Goal: Find specific page/section: Find specific page/section

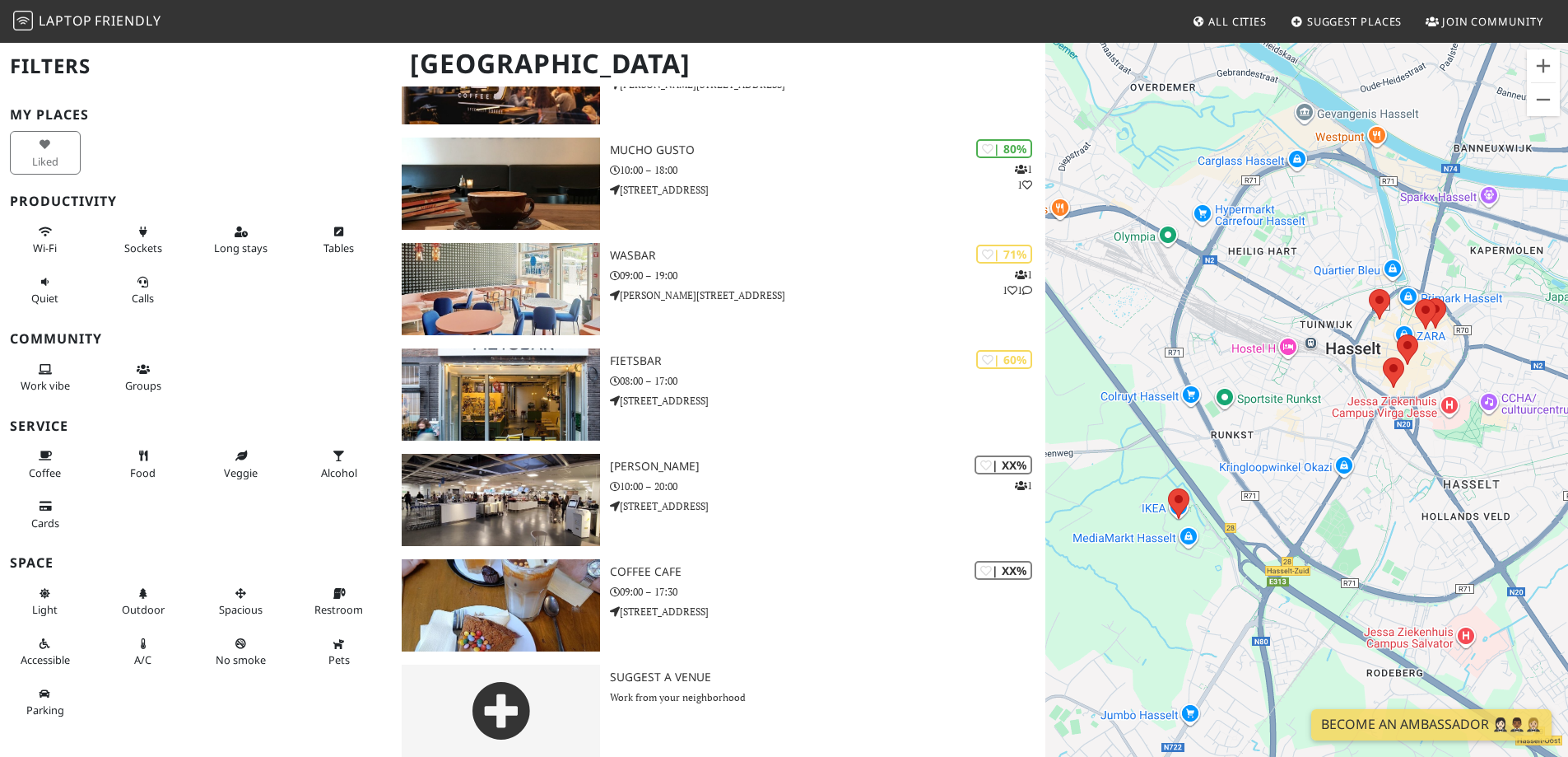
scroll to position [203, 0]
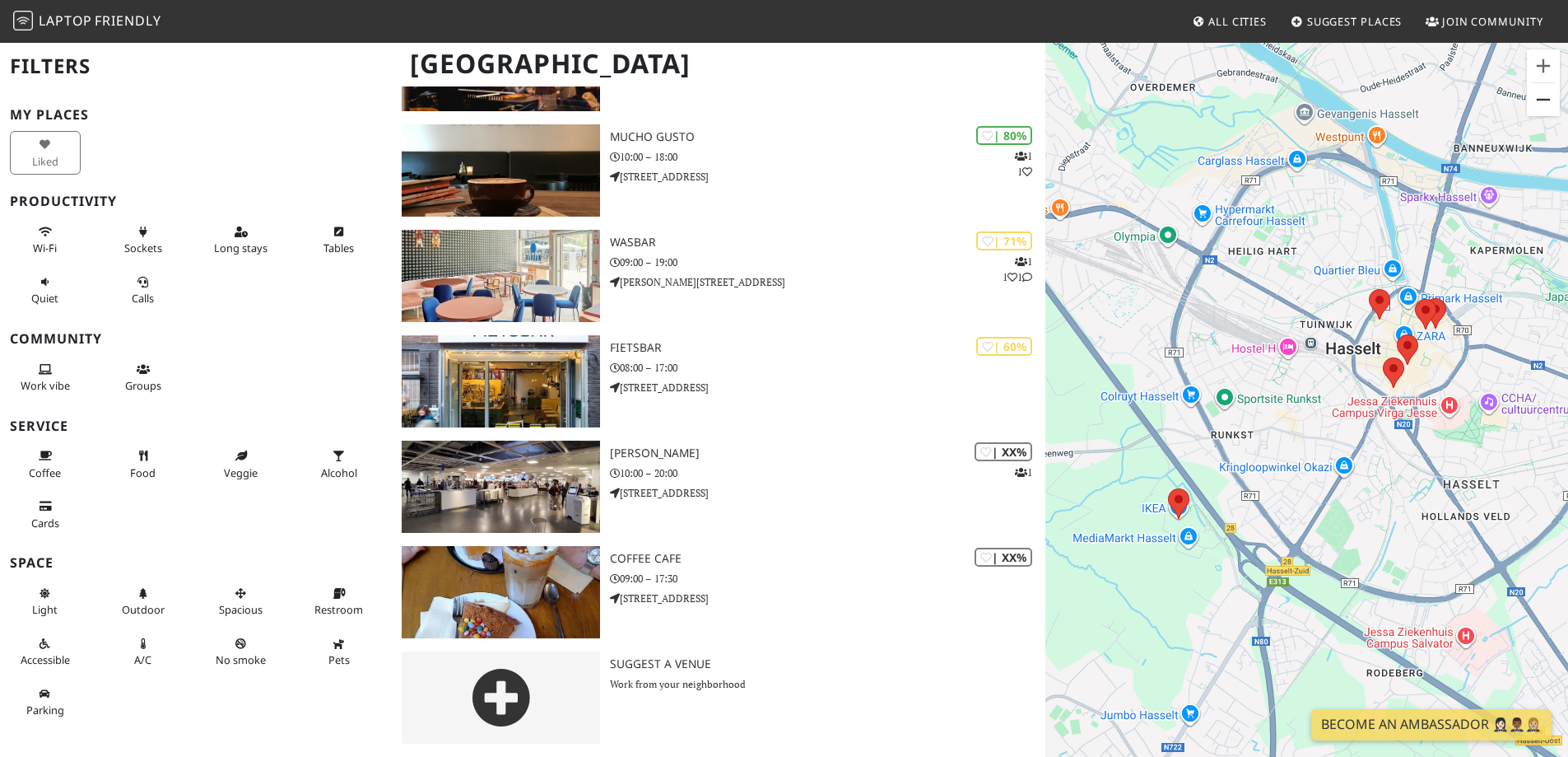
click at [1545, 105] on button "Zoom out" at bounding box center [1543, 99] width 33 height 33
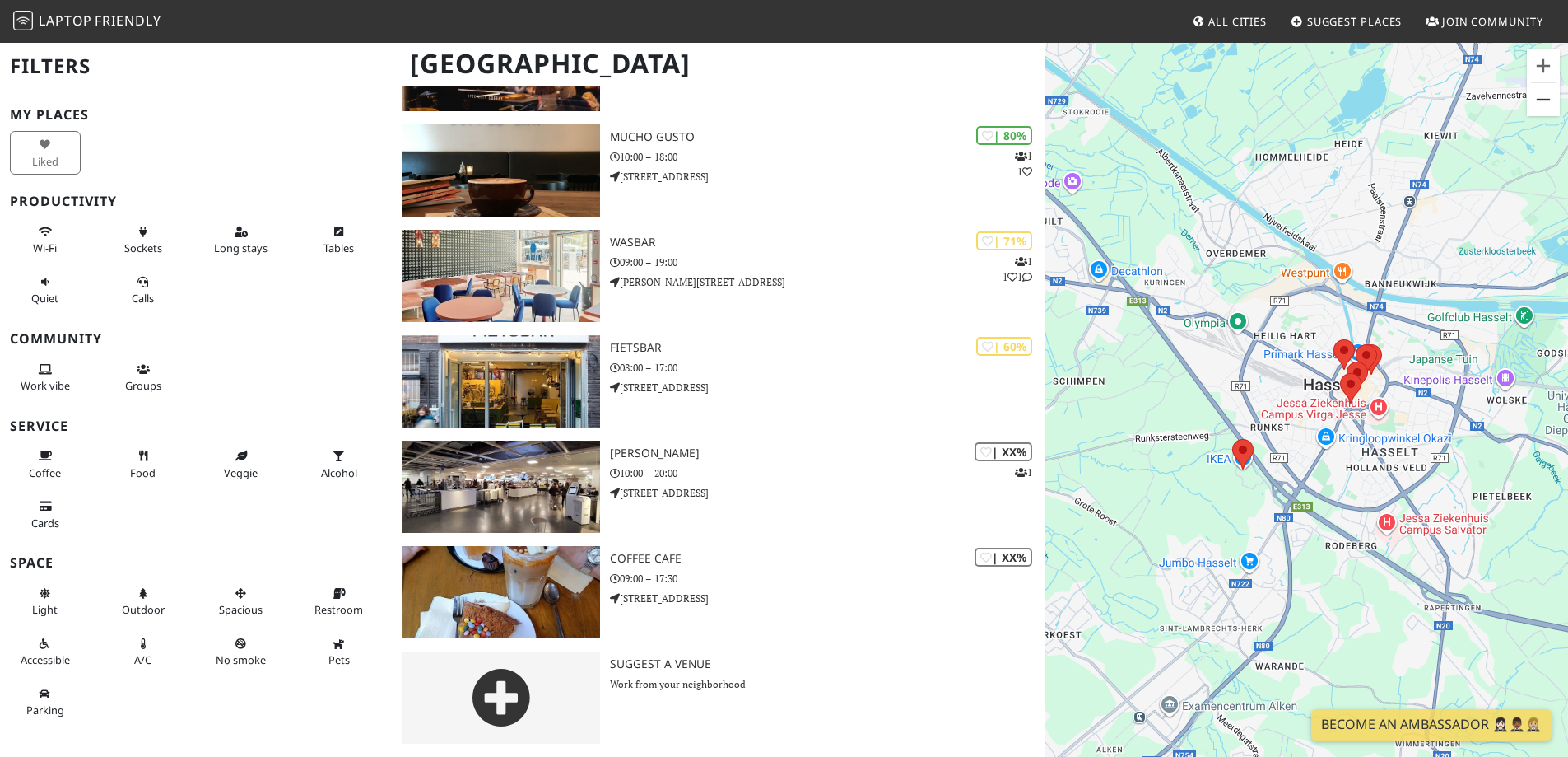
click at [1545, 105] on button "Zoom out" at bounding box center [1543, 99] width 33 height 33
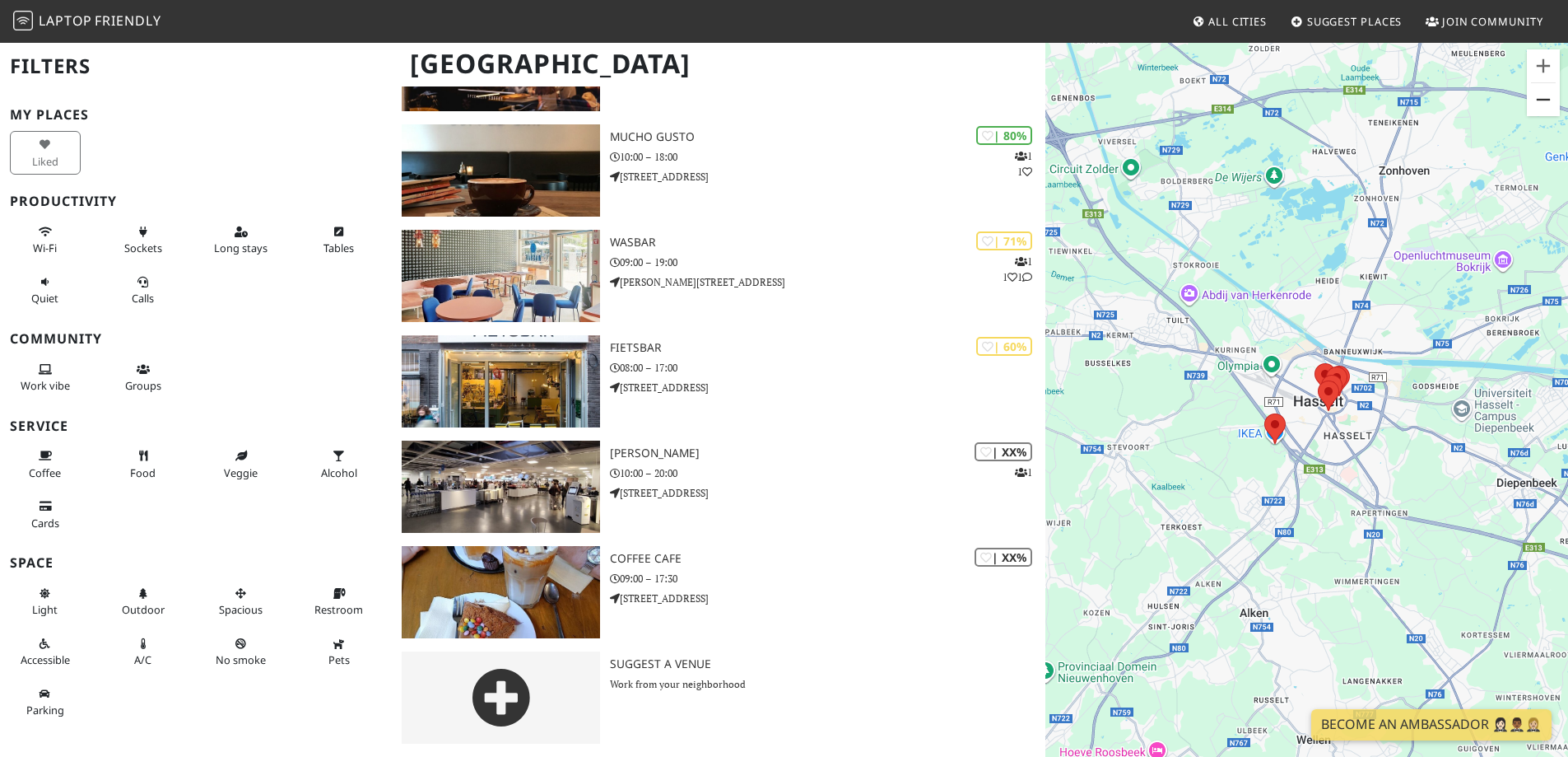
click at [1545, 105] on button "Zoom out" at bounding box center [1543, 99] width 33 height 33
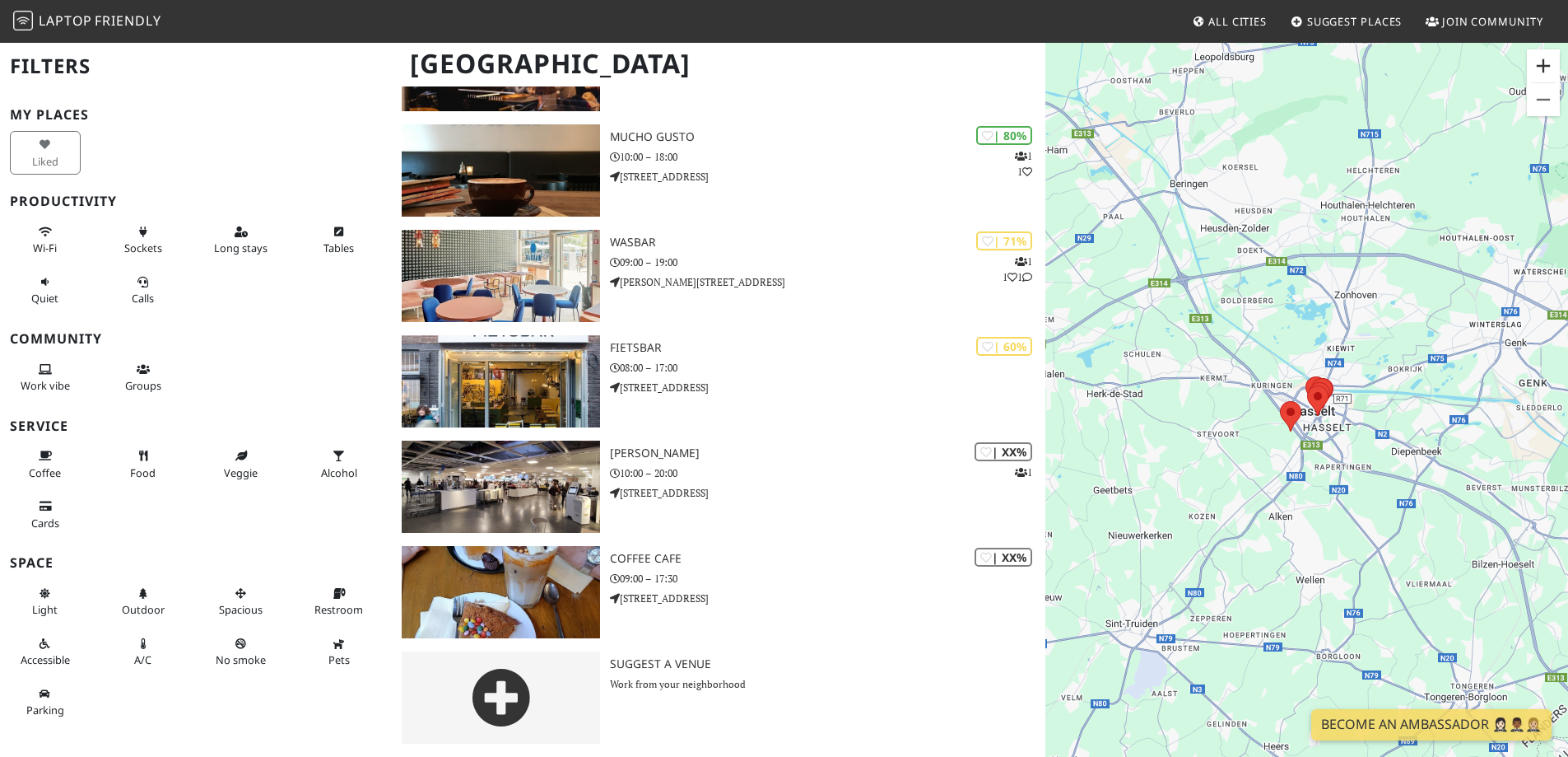
click at [1548, 71] on button "Zoom in" at bounding box center [1543, 66] width 33 height 33
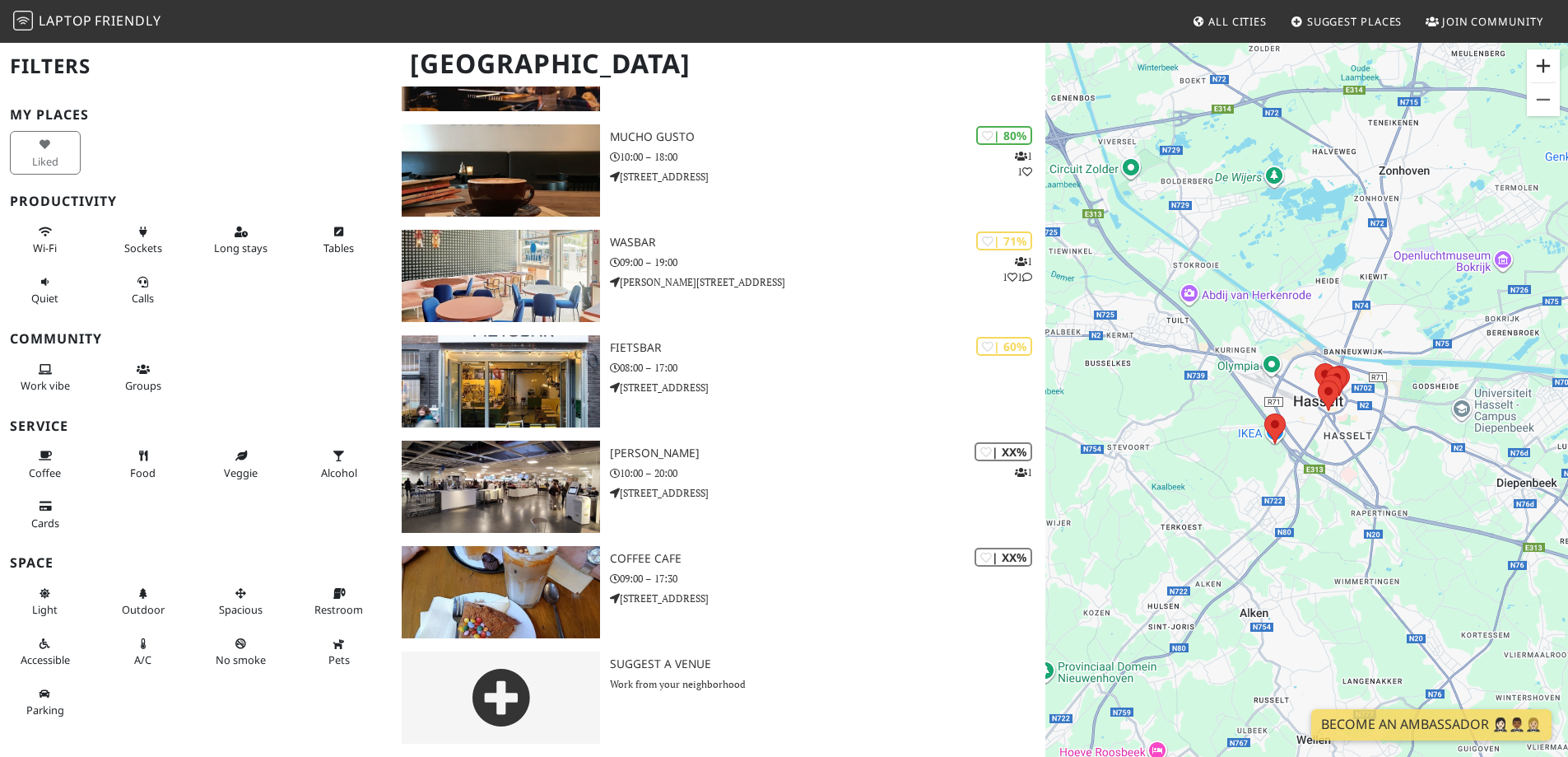
click at [1548, 71] on button "Zoom in" at bounding box center [1543, 66] width 33 height 33
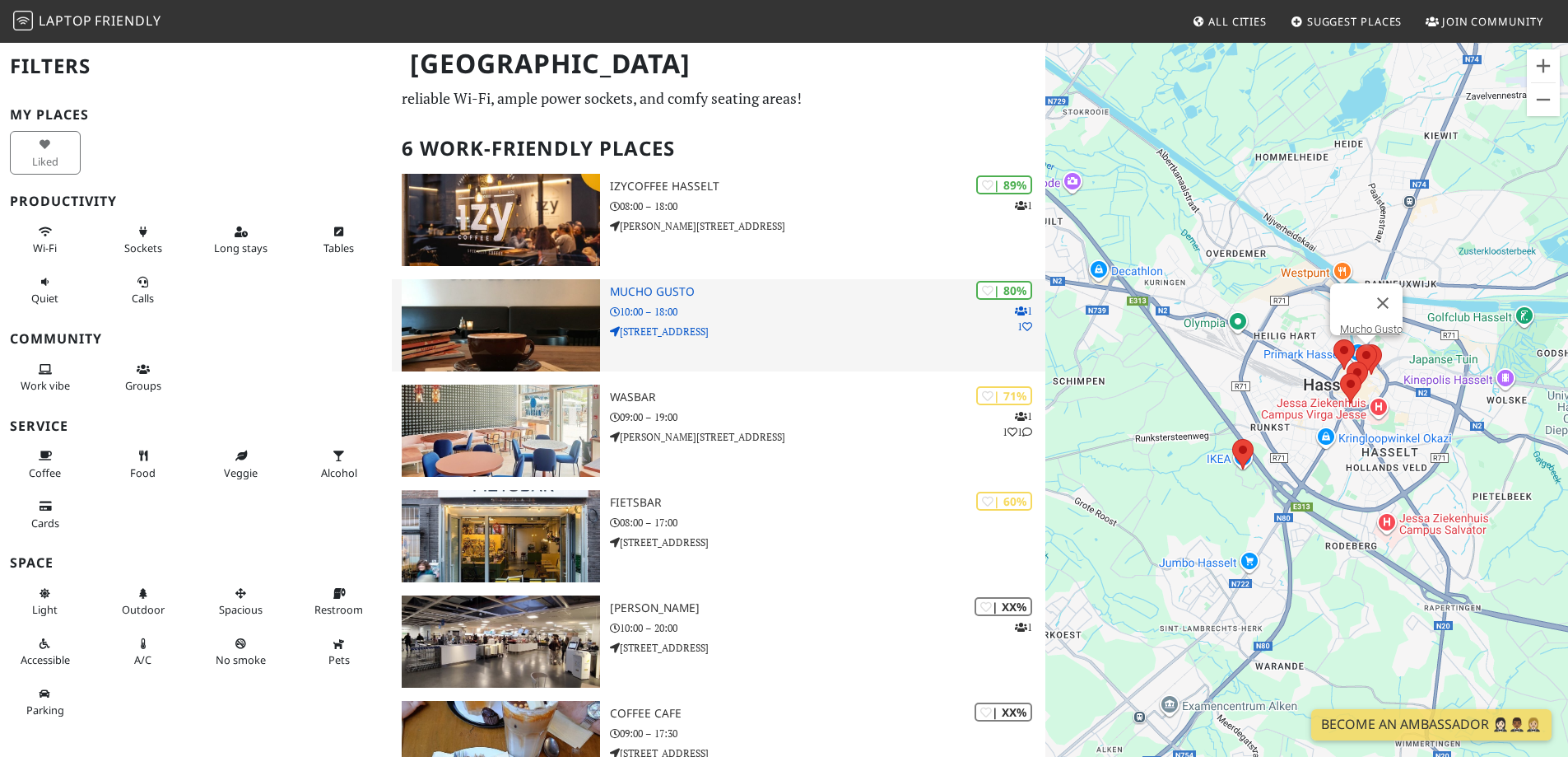
scroll to position [38, 0]
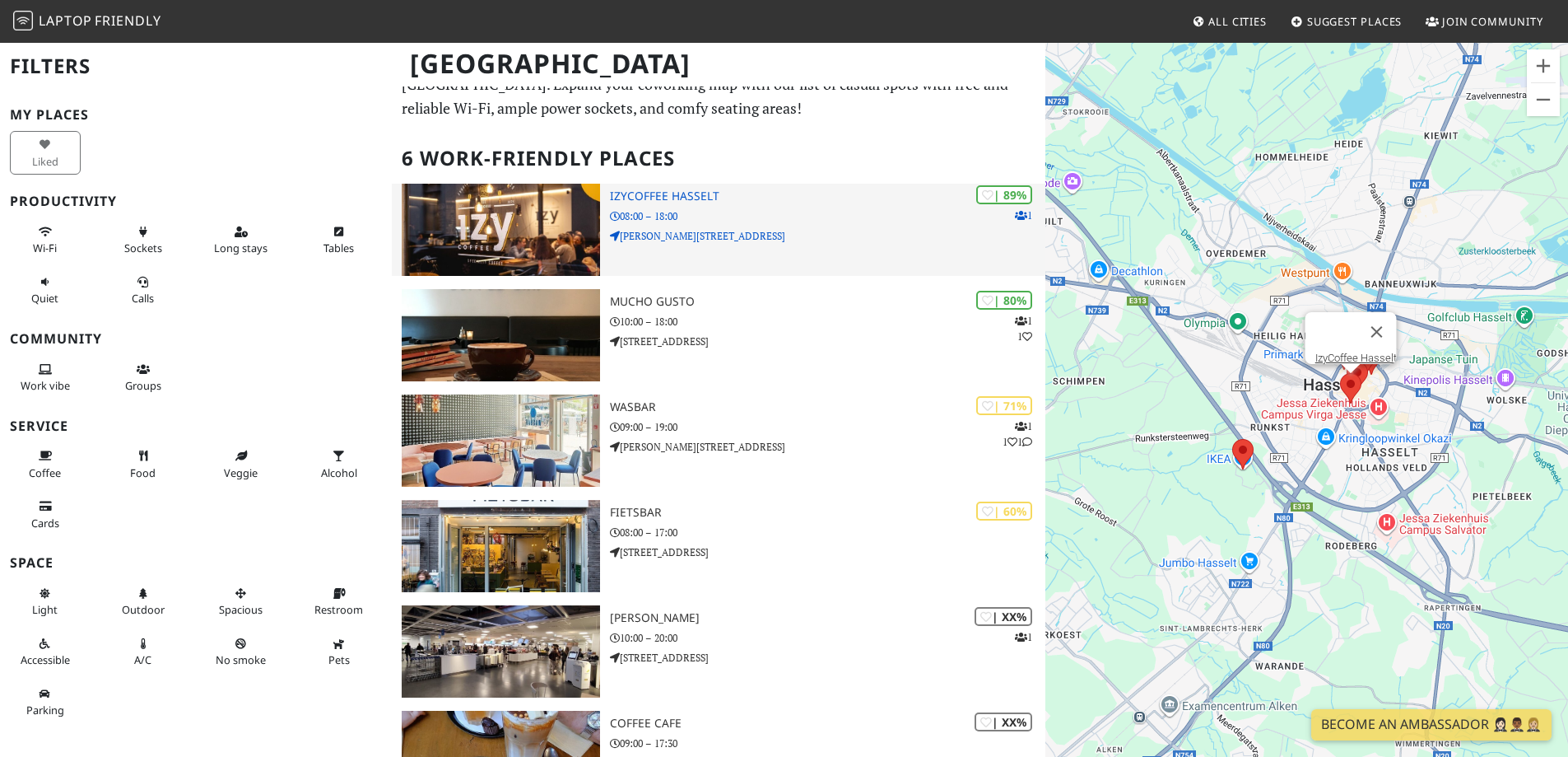
click at [650, 193] on h3 "IzyCoffee Hasselt" at bounding box center [827, 196] width 435 height 14
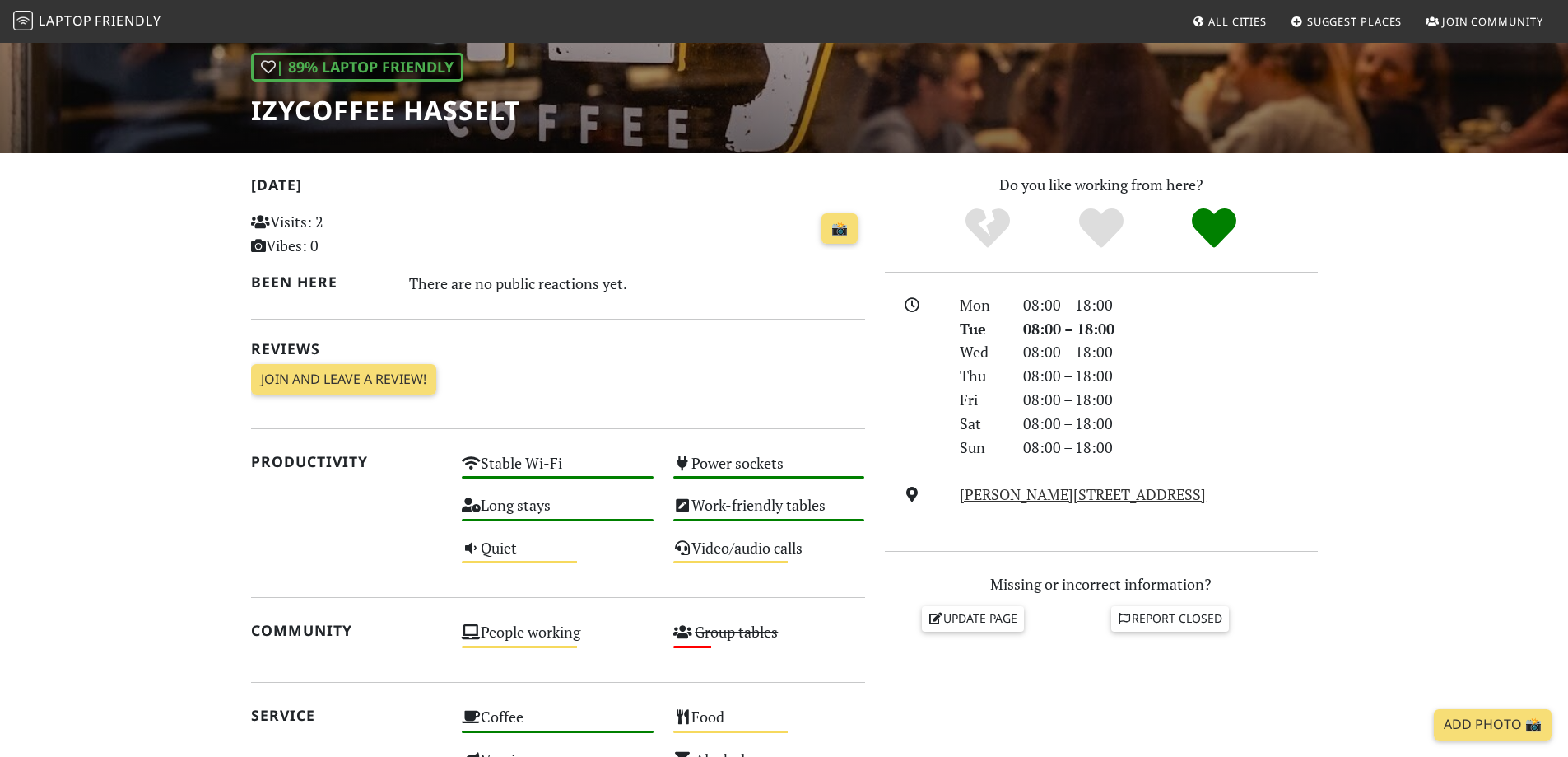
scroll to position [222, 0]
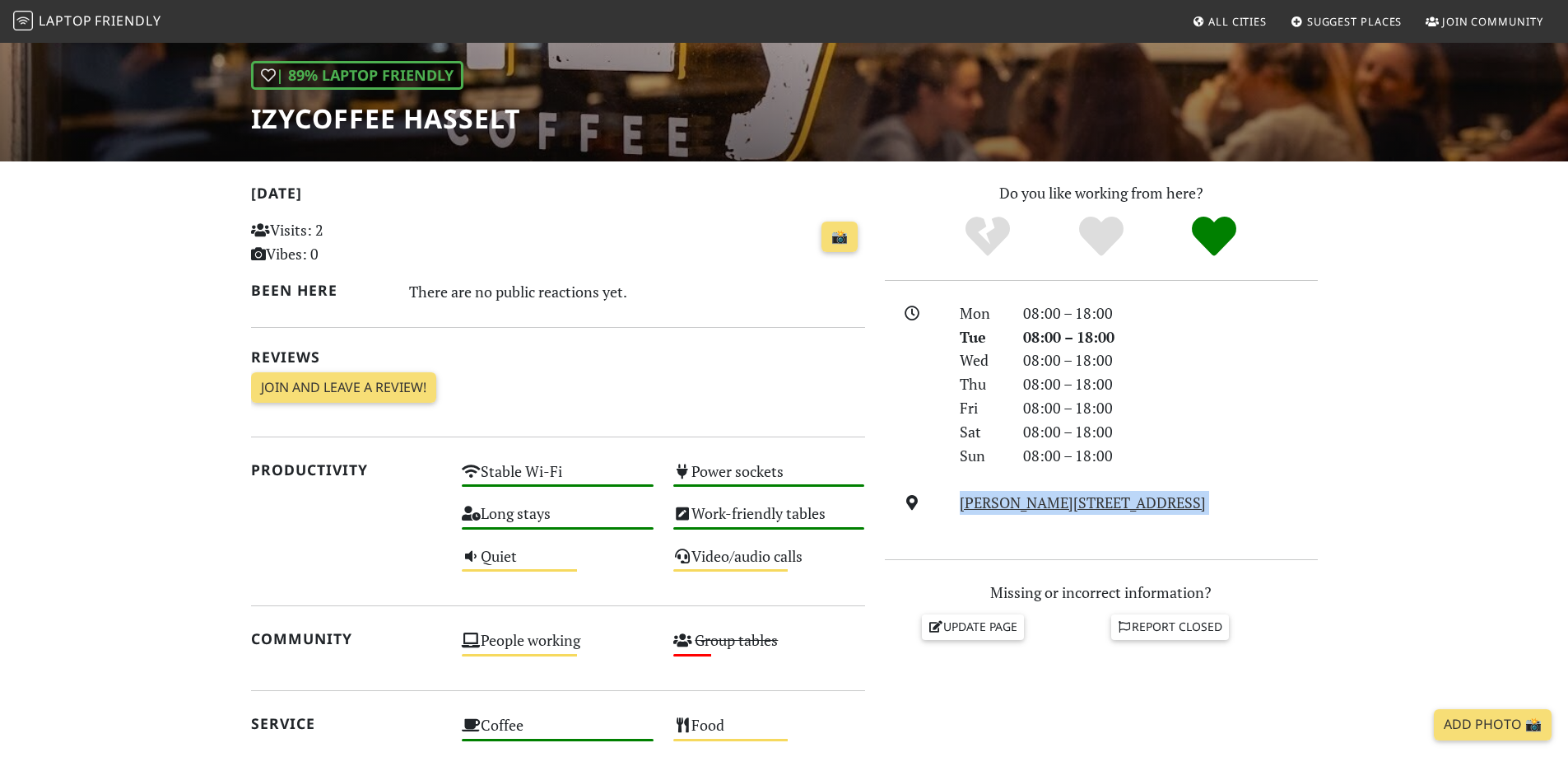
drag, startPoint x: 1300, startPoint y: 514, endPoint x: 955, endPoint y: 504, distance: 345.1
click at [955, 504] on div "Mon 08:00 – 18:00 Tue 08:00 – 18:00 Wed 08:00 – 18:00 Thu 08:00 – 18:00 Fri 08:…" at bounding box center [1102, 420] width 433 height 237
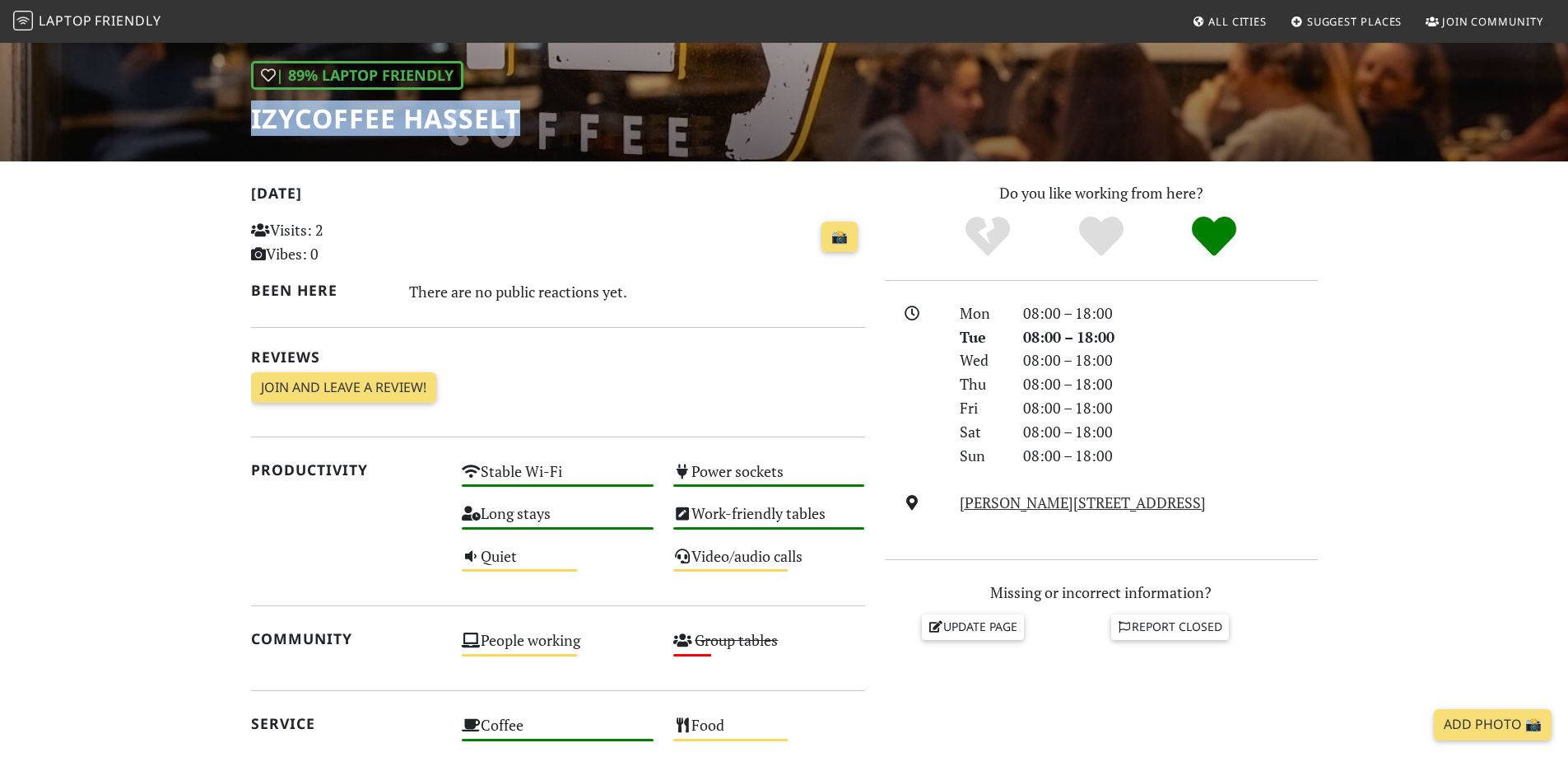
drag, startPoint x: 515, startPoint y: 116, endPoint x: 240, endPoint y: 117, distance: 275.0
copy h1 "IzyCoffee Hasselt"
drag, startPoint x: 1209, startPoint y: 505, endPoint x: 961, endPoint y: 504, distance: 248.0
click at [961, 504] on div "Koning Albertstraat 35, 3500, Hasselt" at bounding box center [1139, 503] width 377 height 24
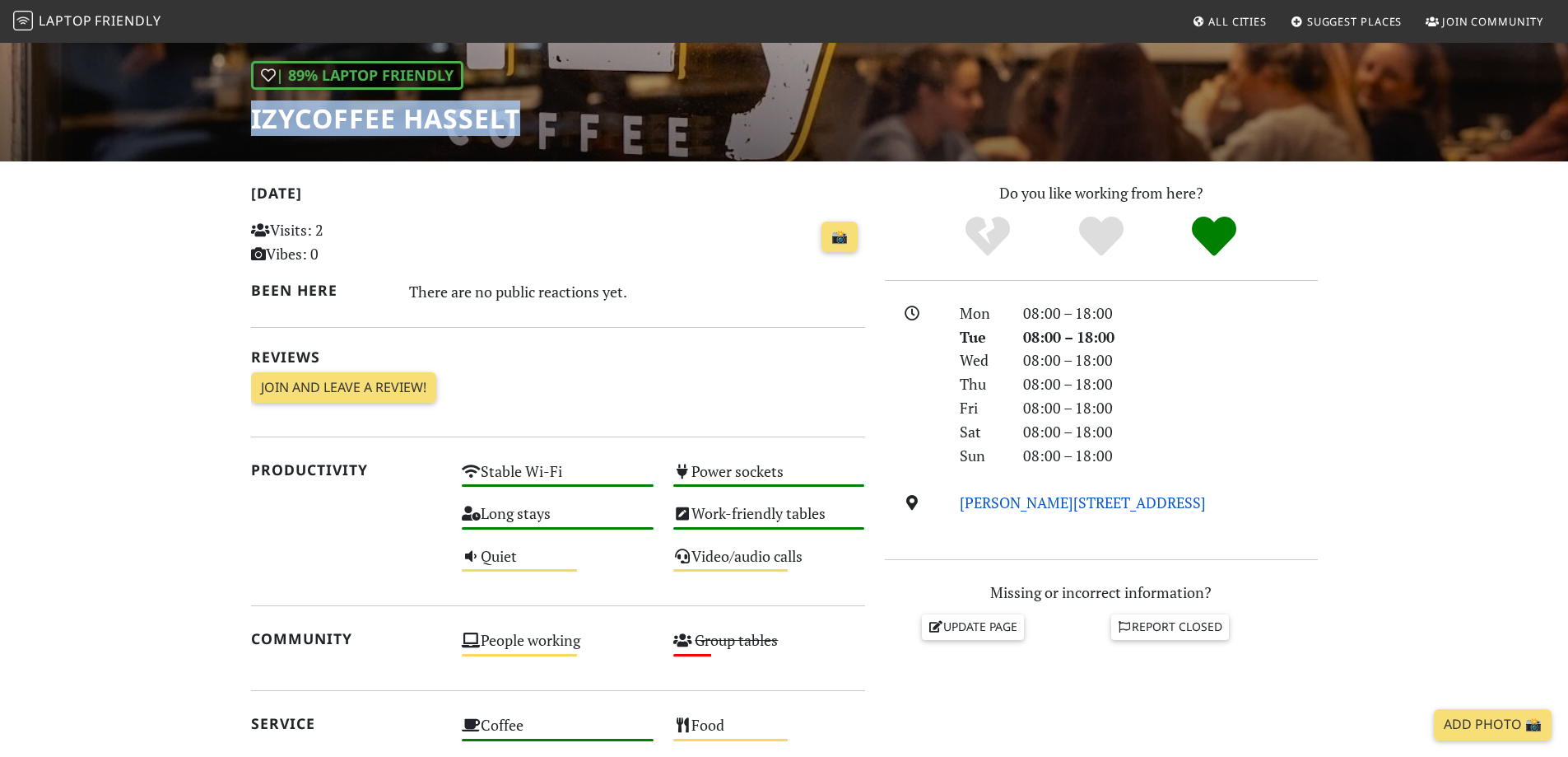
copy link "Koning Albertstraat 35, 3500, Hasselt"
